Goal: Task Accomplishment & Management: Manage account settings

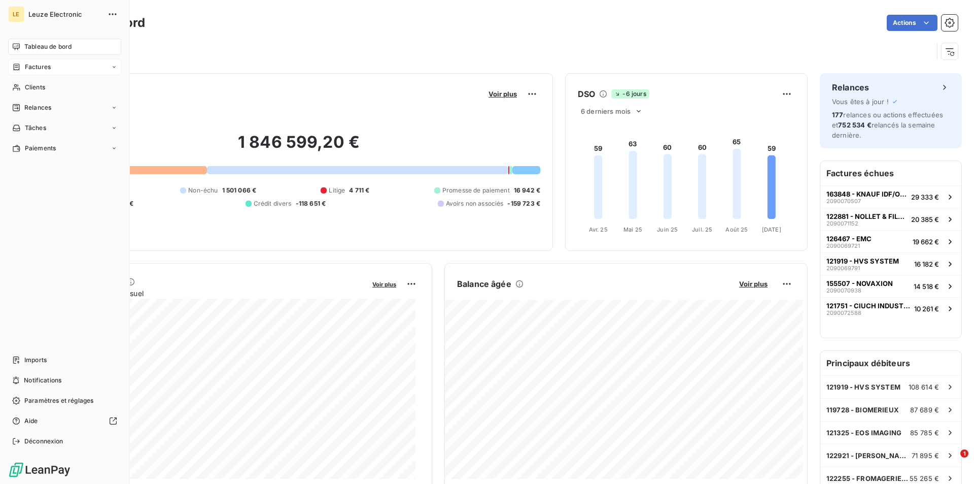
click at [25, 68] on span "Factures" at bounding box center [38, 66] width 26 height 9
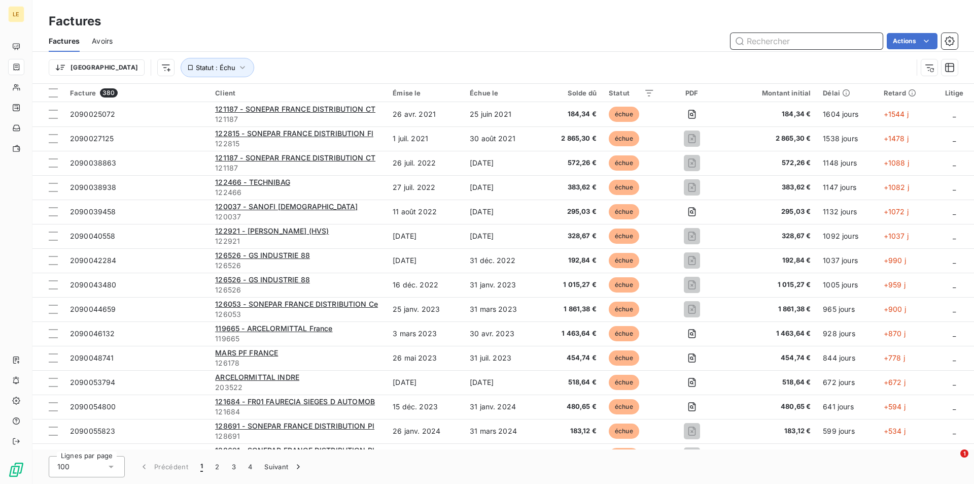
click at [827, 47] on input "text" at bounding box center [807, 41] width 152 height 16
paste input "2090067747"
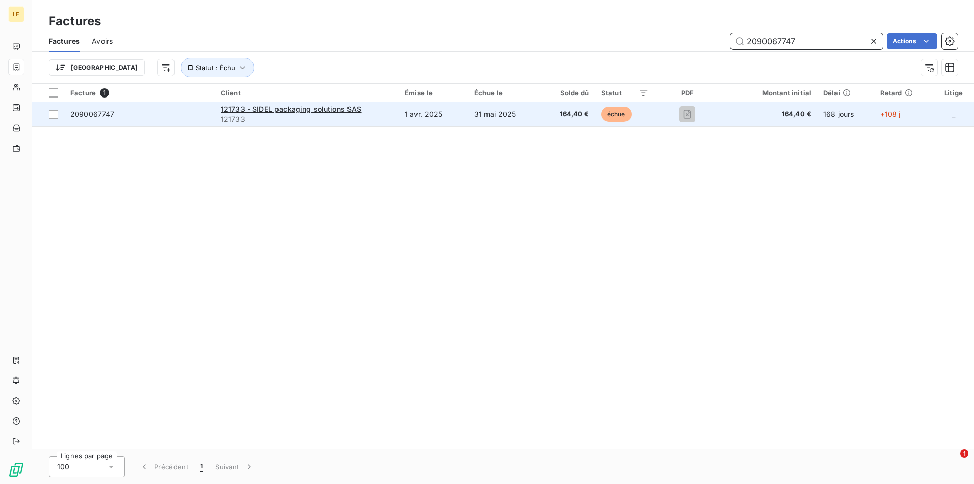
type input "2090067747"
click at [392, 118] on span "121733" at bounding box center [307, 119] width 172 height 10
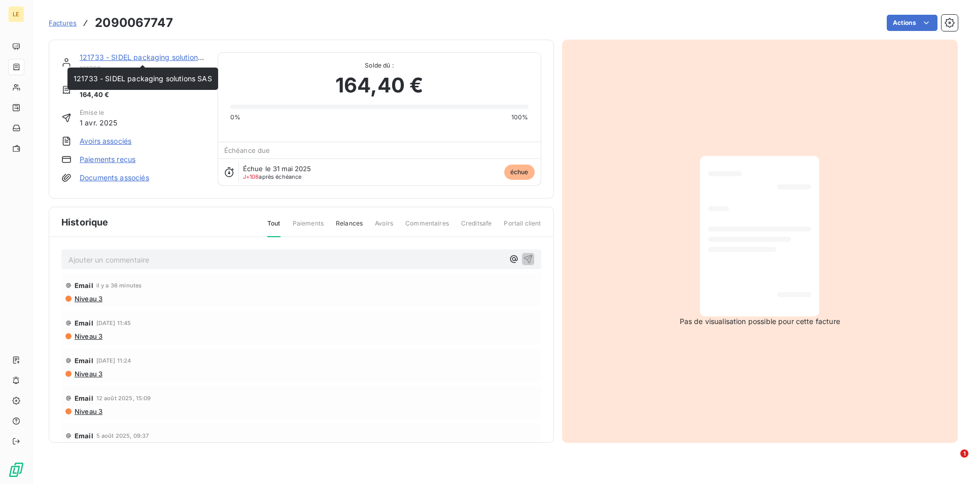
click at [164, 59] on link "121733 - SIDEL packaging solutions SAS" at bounding box center [149, 57] width 139 height 9
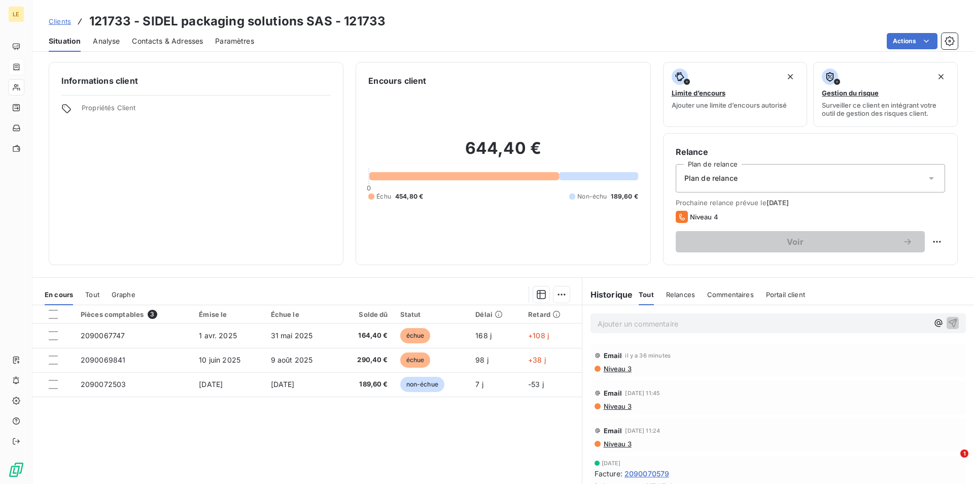
click at [178, 47] on div "Contacts & Adresses" at bounding box center [167, 40] width 71 height 21
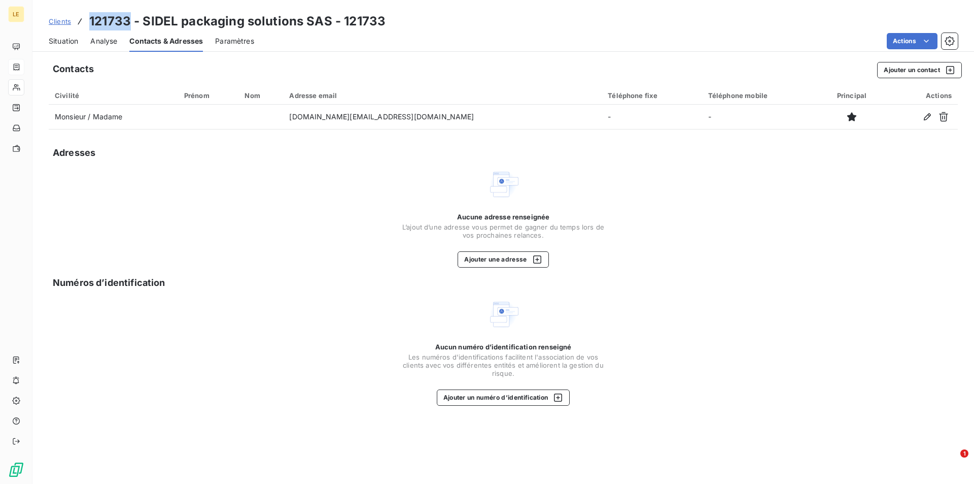
drag, startPoint x: 130, startPoint y: 23, endPoint x: 91, endPoint y: 20, distance: 39.2
click at [91, 20] on h3 "121733 - SIDEL packaging solutions SAS - 121733" at bounding box center [237, 21] width 296 height 18
copy h3 "121733"
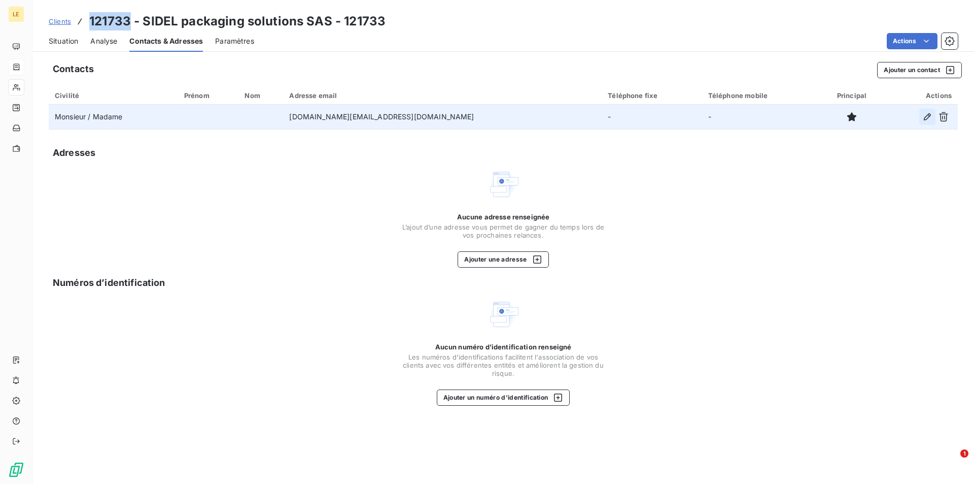
click at [926, 116] on icon "button" at bounding box center [928, 117] width 10 height 10
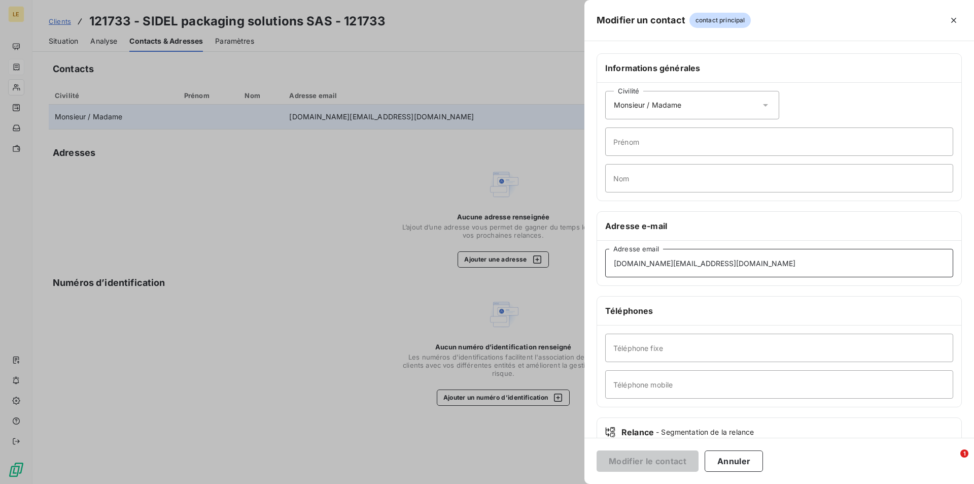
drag, startPoint x: 714, startPoint y: 258, endPoint x: 526, endPoint y: 276, distance: 188.1
click at [527, 483] on div "Modifier un contact contact principal Informations générales Civilité Monsieur …" at bounding box center [487, 484] width 974 height 0
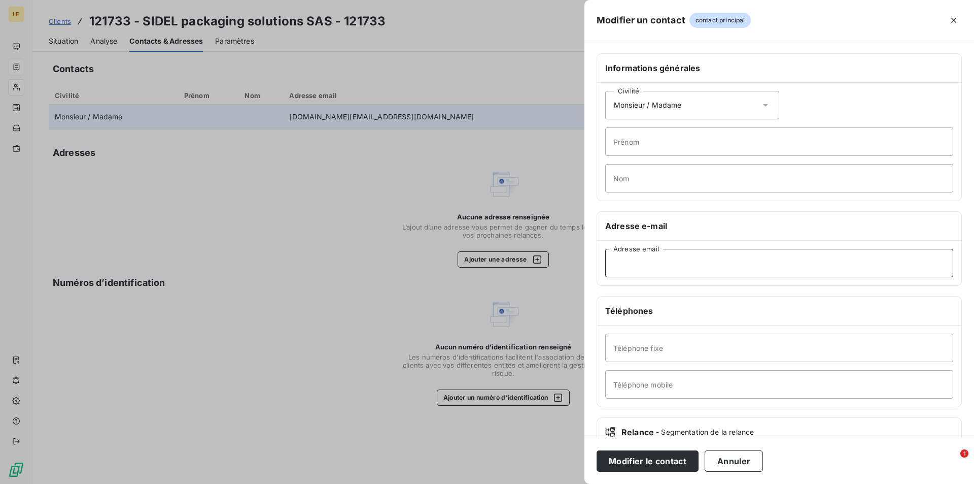
paste input "[EMAIL_ADDRESS][DOMAIN_NAME]"
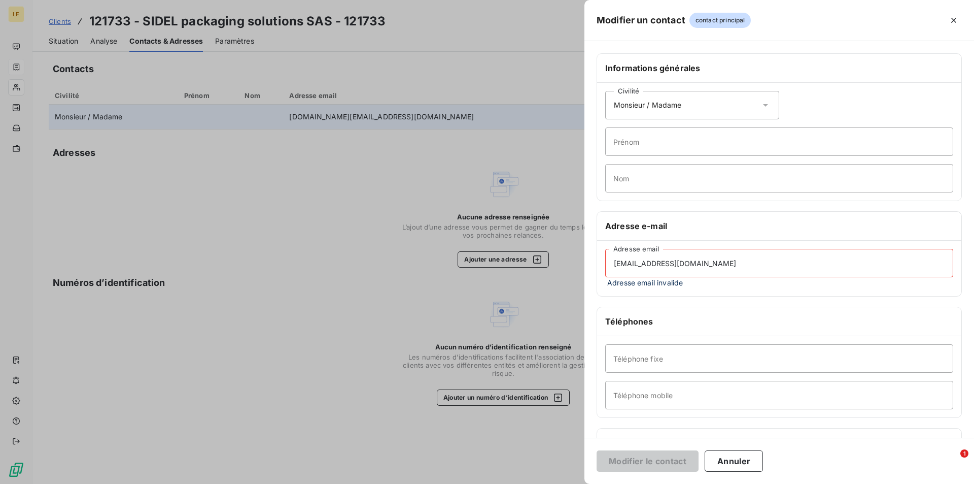
click at [632, 262] on input "[EMAIL_ADDRESS][DOMAIN_NAME]" at bounding box center [779, 263] width 348 height 28
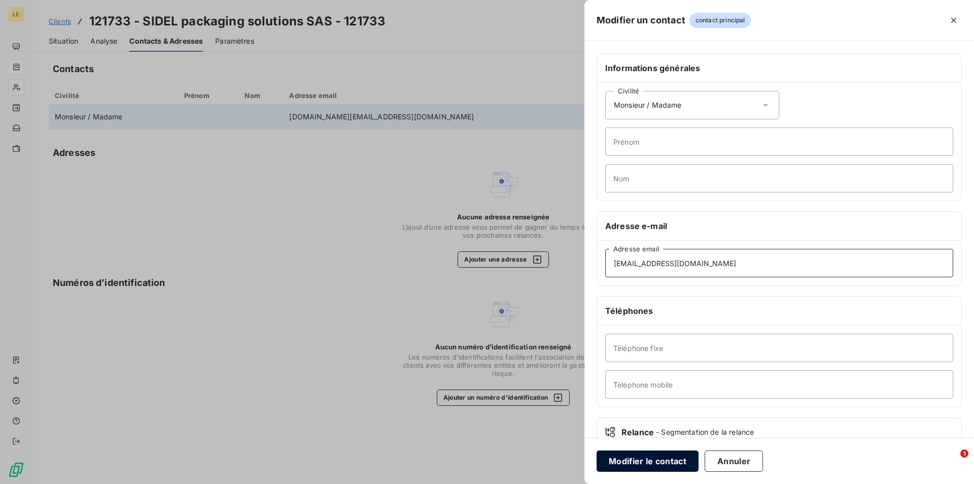
type input "[EMAIL_ADDRESS][DOMAIN_NAME]"
click at [669, 460] on button "Modifier le contact" at bounding box center [648, 460] width 102 height 21
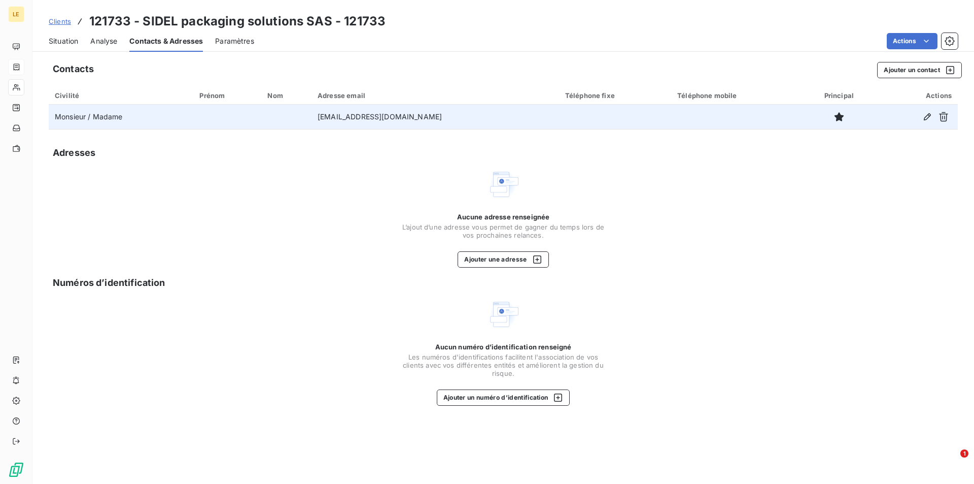
click at [55, 44] on span "Situation" at bounding box center [63, 41] width 29 height 10
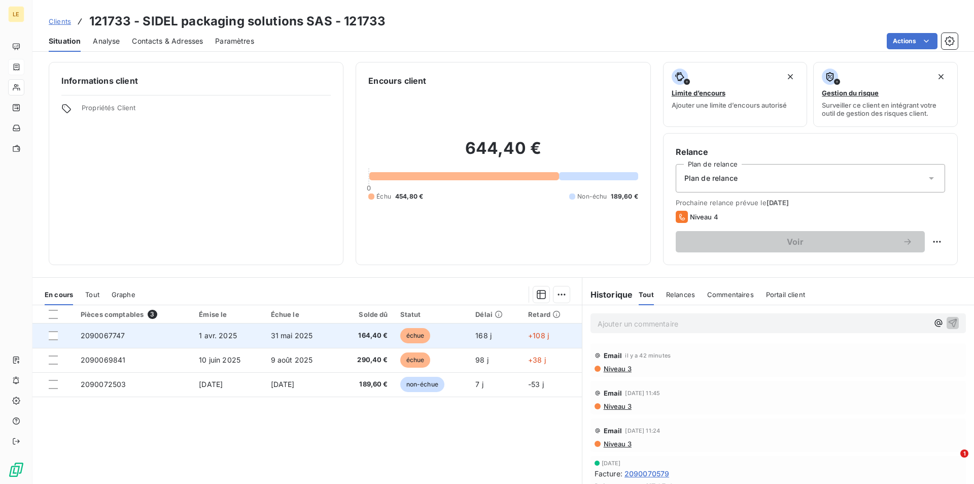
click at [286, 343] on td "31 mai 2025" at bounding box center [301, 335] width 72 height 24
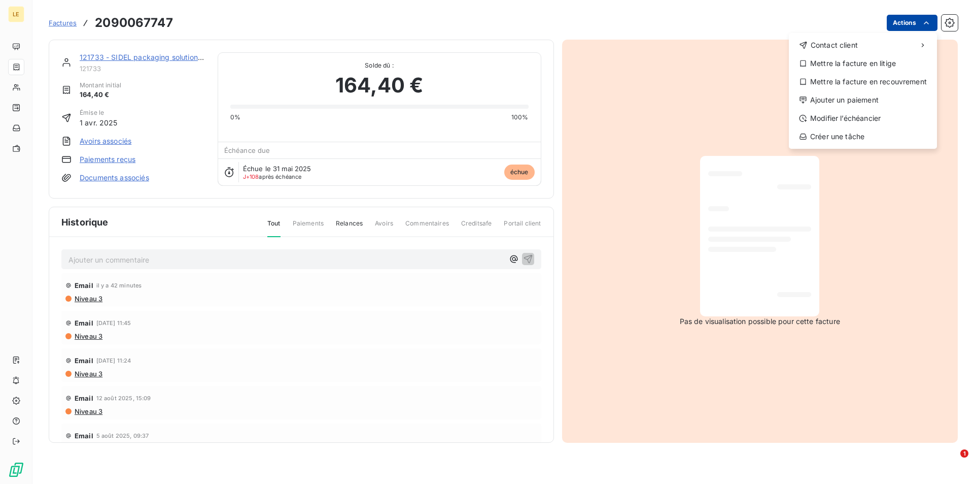
click at [933, 24] on html "LE Factures [PHONE_NUMBER] Actions Contact client Mettre la facture en litige M…" at bounding box center [487, 242] width 974 height 484
click at [165, 233] on html "LE Factures [PHONE_NUMBER] Actions Contact client Mettre la facture en litige M…" at bounding box center [487, 242] width 974 height 484
